Goal: Find specific page/section: Find specific page/section

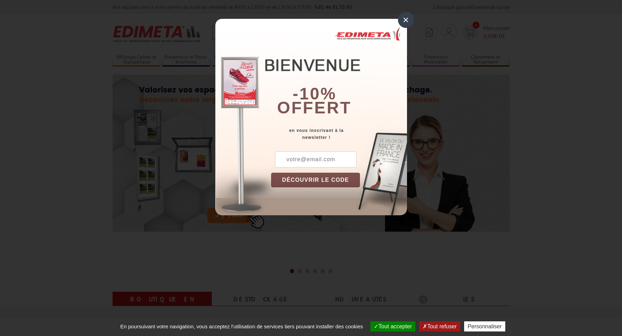
click at [406, 18] on div "×" at bounding box center [406, 20] width 16 height 16
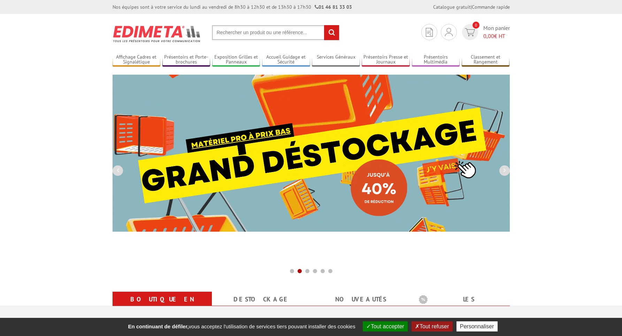
click at [247, 40] on section "Je me connecte Nouveau client ? Inscrivez-vous 0 Mon panier 0,00 € HT recherche…" at bounding box center [311, 30] width 397 height 33
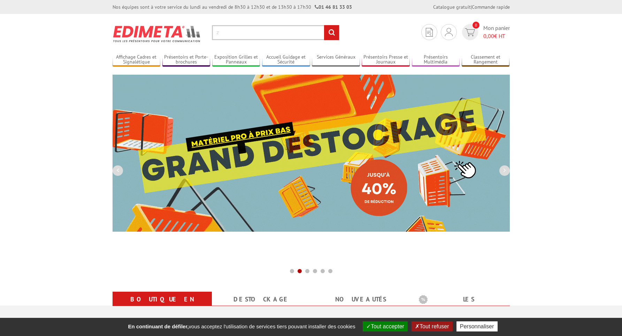
click at [246, 33] on input "z" at bounding box center [276, 32] width 128 height 15
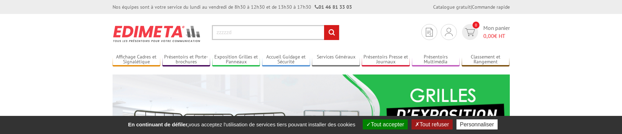
click at [290, 34] on input "zzzzzd" at bounding box center [276, 32] width 128 height 15
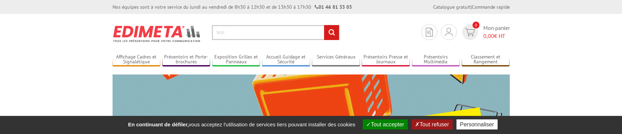
click at [276, 41] on section "Je me connecte Nouveau client ? Inscrivez-vous 0 Mon panier 0,00 € HT test rech…" at bounding box center [311, 30] width 397 height 33
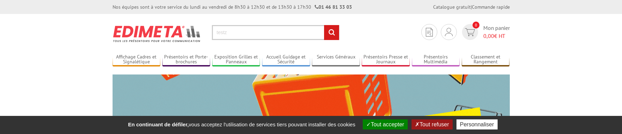
click at [274, 33] on input "testz" at bounding box center [276, 32] width 128 height 15
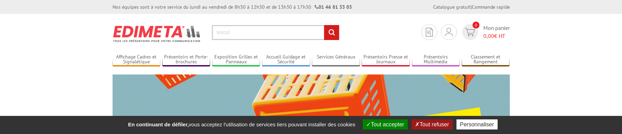
click at [274, 33] on input "testzd" at bounding box center [276, 32] width 128 height 15
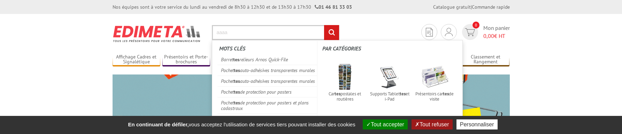
type input "aaaa"
